Goal: Find specific page/section: Find specific page/section

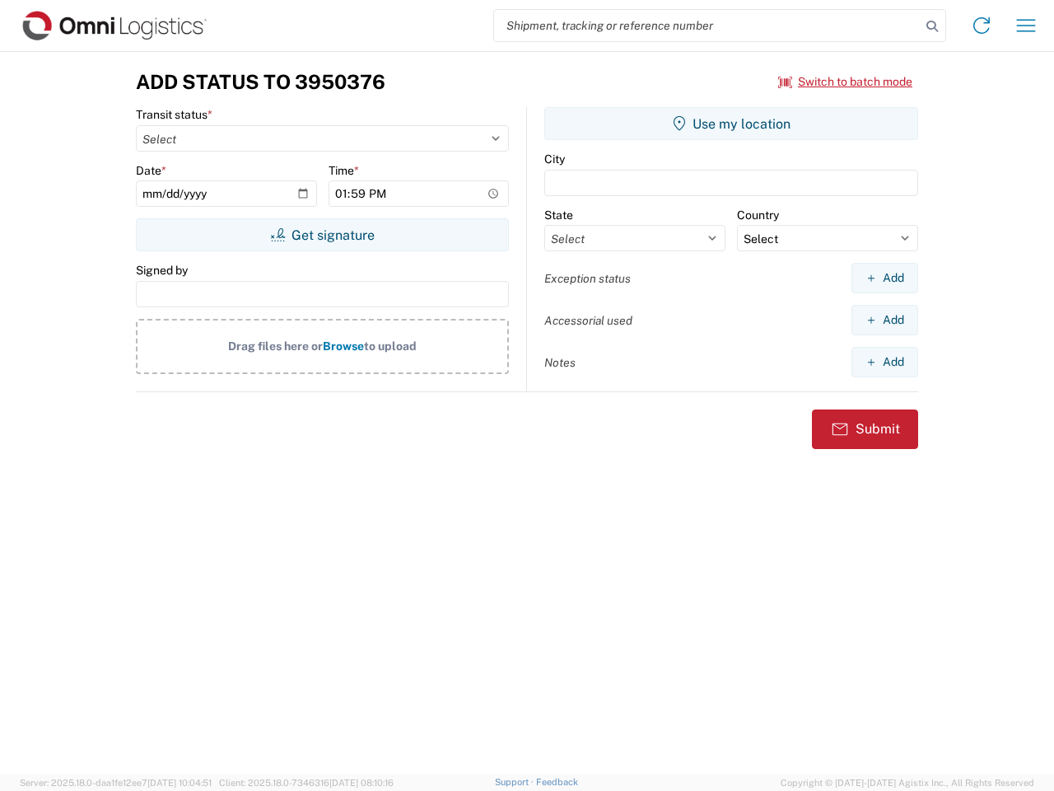
click at [708, 26] on input "search" at bounding box center [707, 25] width 427 height 31
click at [933, 26] on icon at bounding box center [932, 26] width 23 height 23
click at [982, 26] on icon at bounding box center [982, 25] width 26 height 26
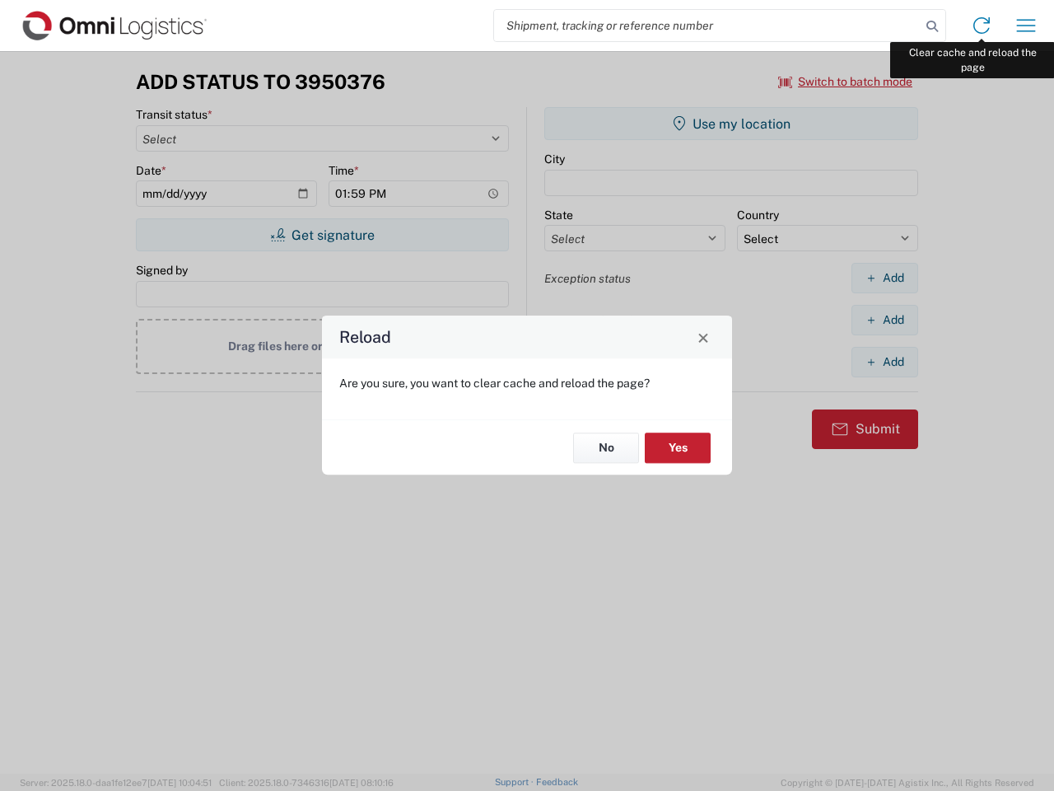
click at [1026, 26] on div "Reload Are you sure, you want to clear cache and reload the page? No Yes" at bounding box center [527, 395] width 1054 height 791
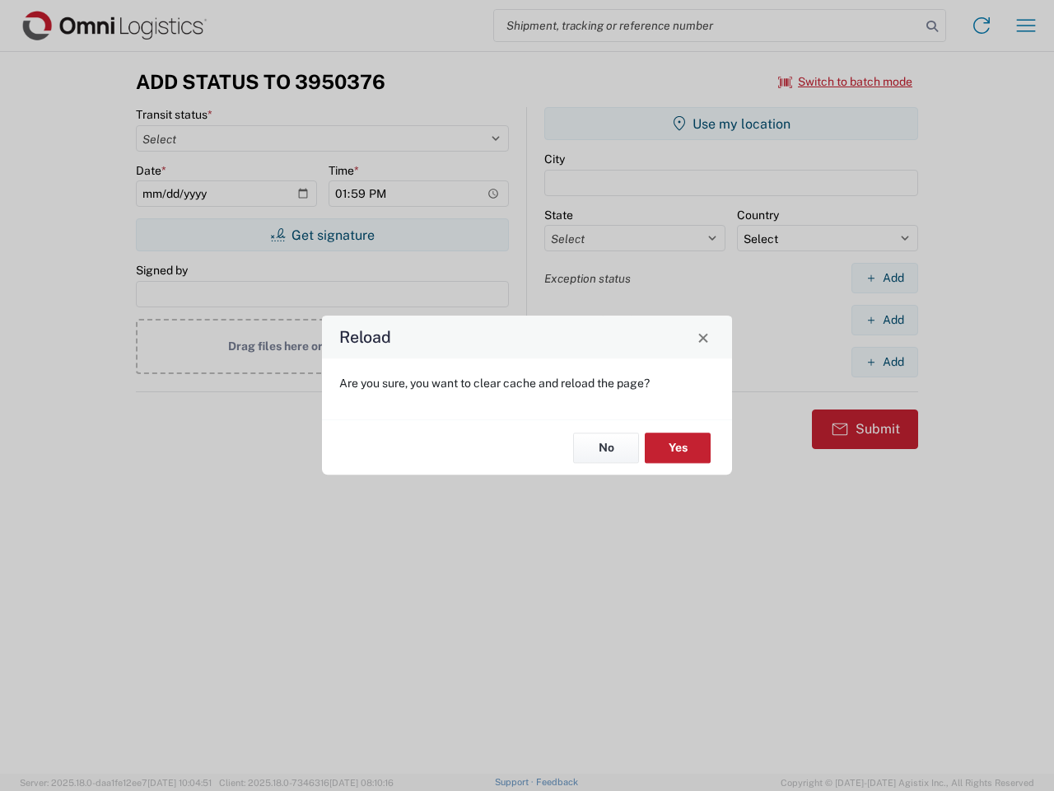
click at [846, 82] on div "Reload Are you sure, you want to clear cache and reload the page? No Yes" at bounding box center [527, 395] width 1054 height 791
click at [322, 235] on div "Reload Are you sure, you want to clear cache and reload the page? No Yes" at bounding box center [527, 395] width 1054 height 791
click at [732, 124] on div "Reload Are you sure, you want to clear cache and reload the page? No Yes" at bounding box center [527, 395] width 1054 height 791
click at [885, 278] on div "Reload Are you sure, you want to clear cache and reload the page? No Yes" at bounding box center [527, 395] width 1054 height 791
click at [885, 320] on div "Reload Are you sure, you want to clear cache and reload the page? No Yes" at bounding box center [527, 395] width 1054 height 791
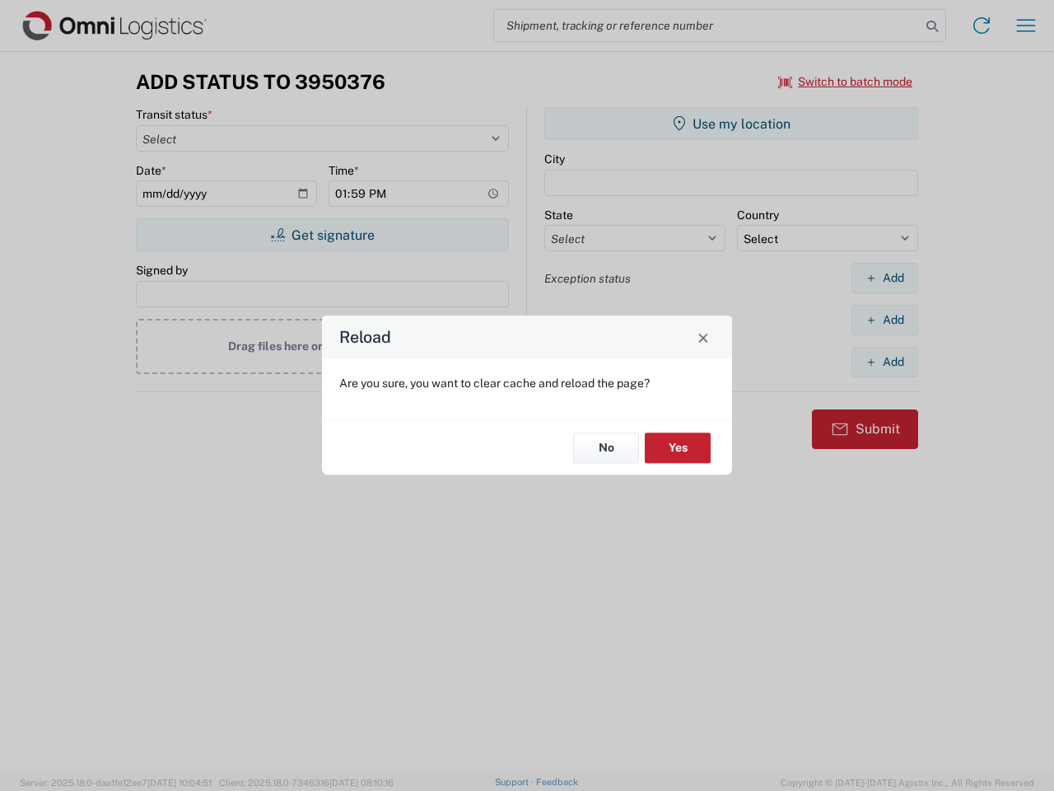
click at [885, 362] on div "Reload Are you sure, you want to clear cache and reload the page? No Yes" at bounding box center [527, 395] width 1054 height 791
